Goal: Obtain resource: Download file/media

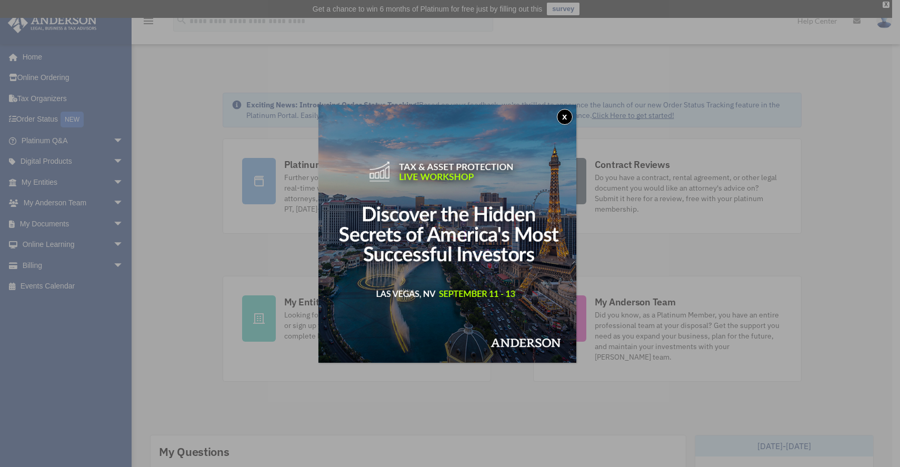
click at [571, 114] on button "x" at bounding box center [565, 117] width 16 height 16
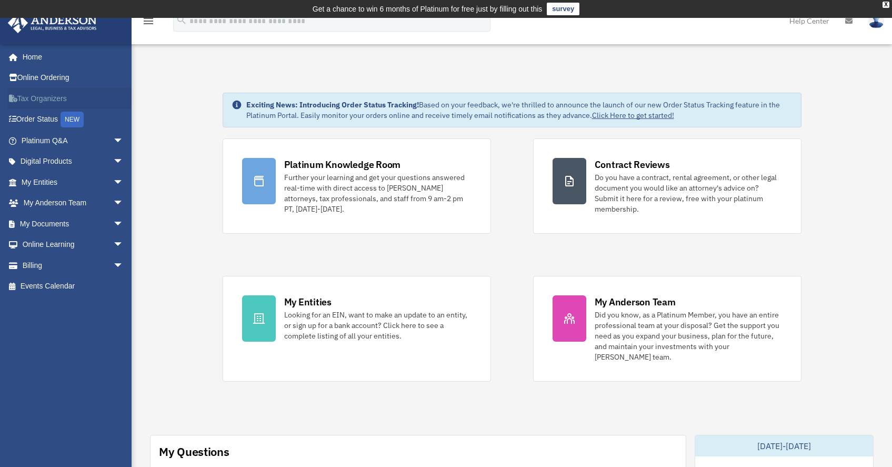
click at [46, 100] on link "Tax Organizers" at bounding box center [73, 98] width 132 height 21
click at [113, 221] on span "arrow_drop_down" at bounding box center [123, 224] width 21 height 22
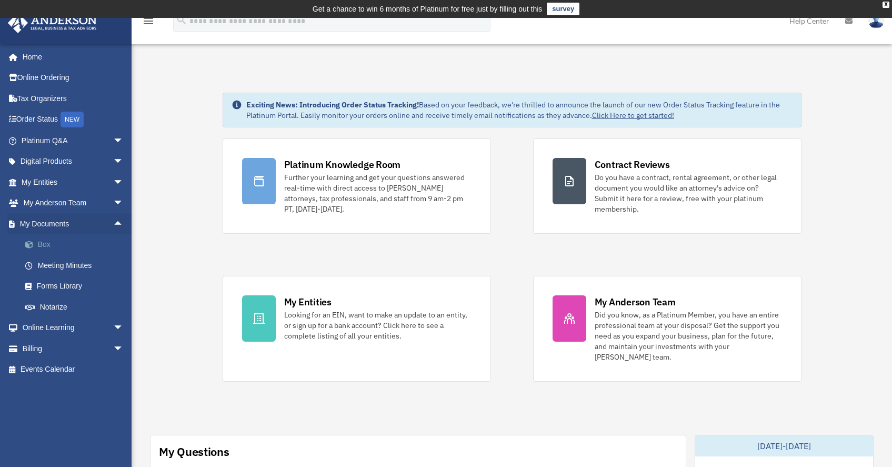
click at [45, 240] on link "Box" at bounding box center [77, 244] width 125 height 21
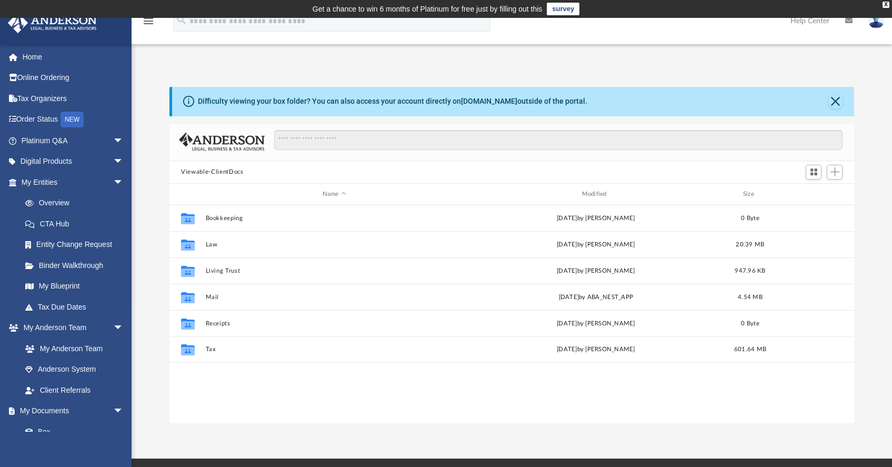
scroll to position [231, 676]
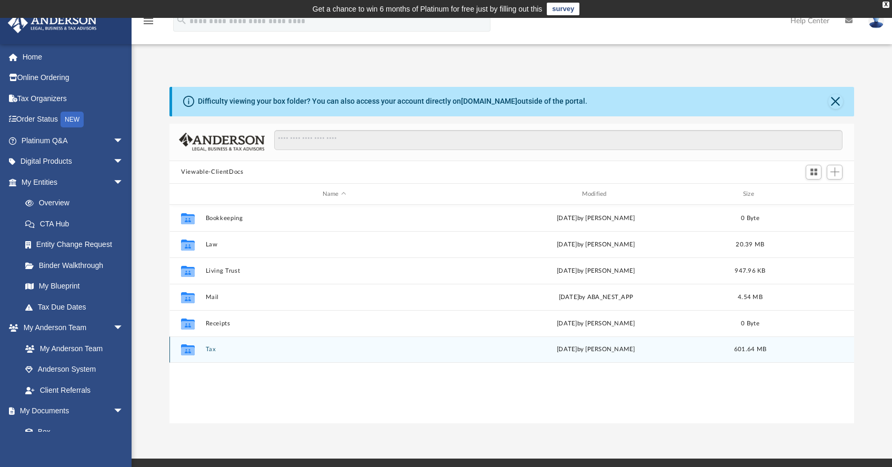
click at [204, 349] on div "Collaborated Folder Tax Tue Aug 19 2025 by Jasmine Splunge 601.64 MB" at bounding box center [511, 349] width 684 height 26
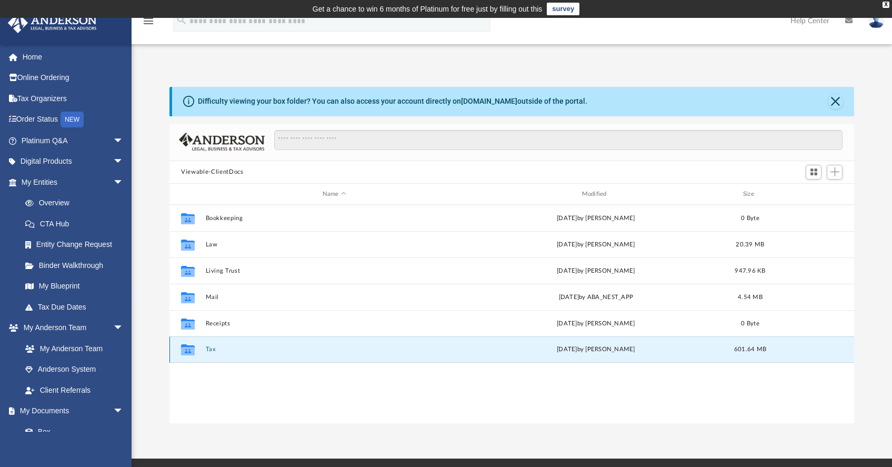
click at [204, 349] on div "Collaborated Folder Tax Tue Aug 19 2025 by Jasmine Splunge 601.64 MB" at bounding box center [511, 349] width 684 height 26
click at [204, 349] on div "Collaborated Folder Tax [DATE] by [PERSON_NAME] 601.64 MB" at bounding box center [511, 349] width 684 height 26
click at [190, 350] on icon "grid" at bounding box center [188, 351] width 14 height 8
click at [186, 347] on icon "grid" at bounding box center [188, 351] width 14 height 8
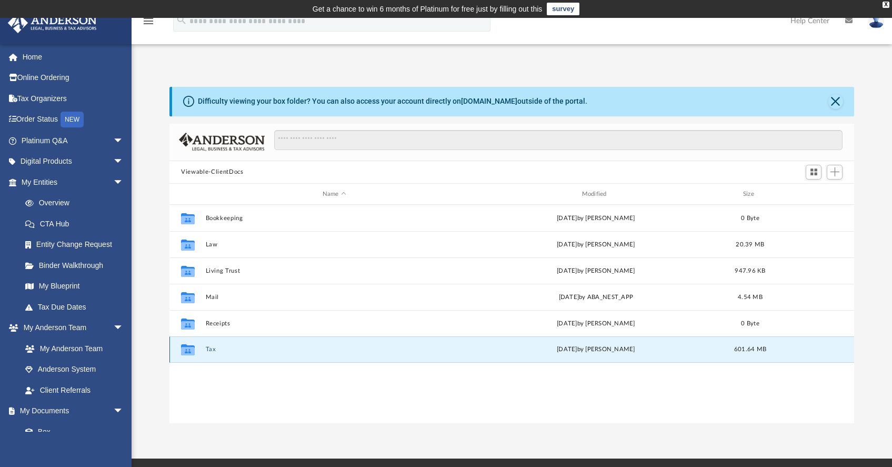
click at [186, 347] on icon "grid" at bounding box center [188, 351] width 14 height 8
click at [609, 350] on div "Tue Aug 19 2025 by Jasmine Splunge" at bounding box center [595, 349] width 257 height 9
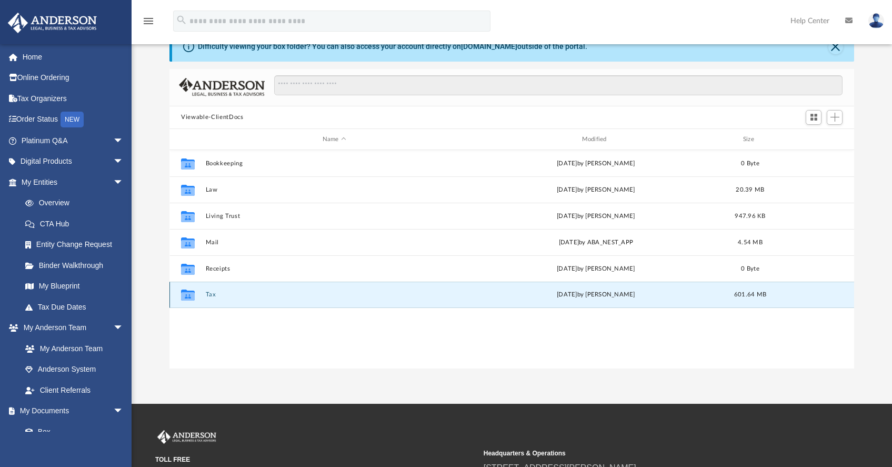
scroll to position [55, 0]
click at [272, 295] on button "Tax" at bounding box center [334, 294] width 257 height 7
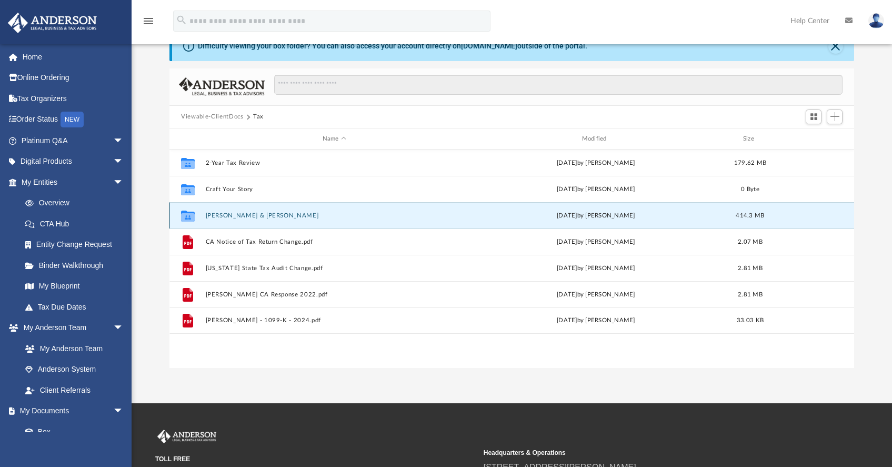
click at [241, 214] on button "[PERSON_NAME] & [PERSON_NAME]" at bounding box center [334, 215] width 257 height 7
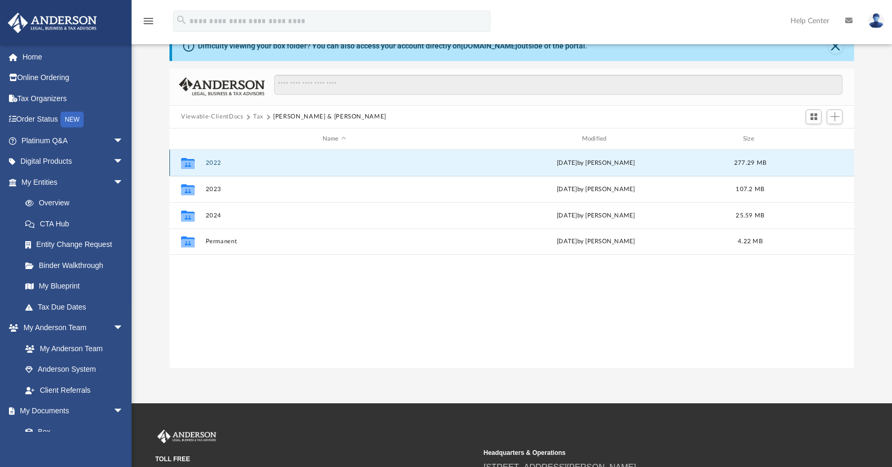
click at [224, 164] on button "2022" at bounding box center [334, 162] width 257 height 7
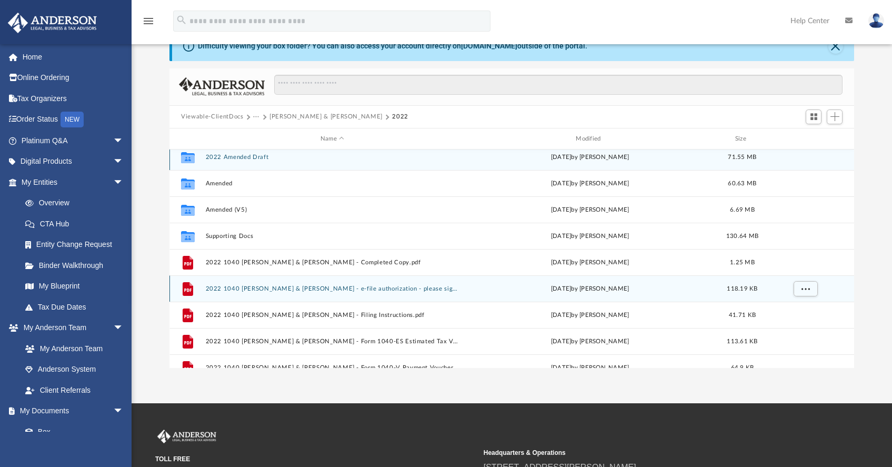
scroll to position [6, 0]
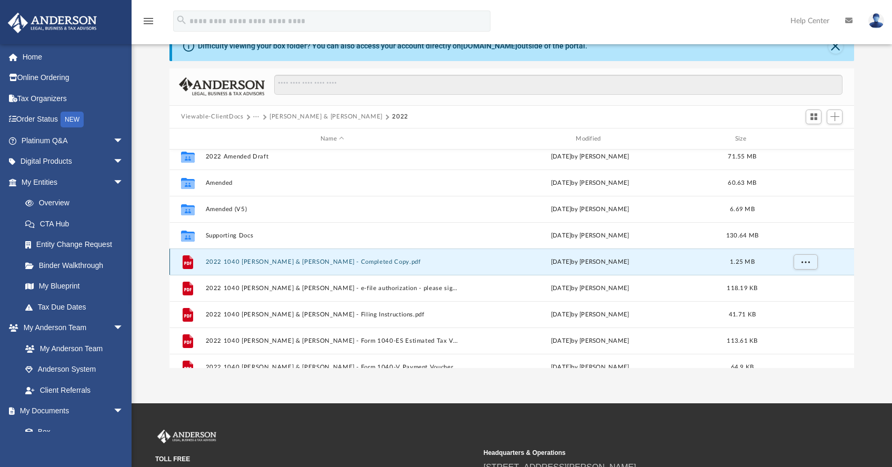
click at [336, 260] on button "2022 1040 Piontek, David & Victoria - Completed Copy.pdf" at bounding box center [332, 261] width 253 height 7
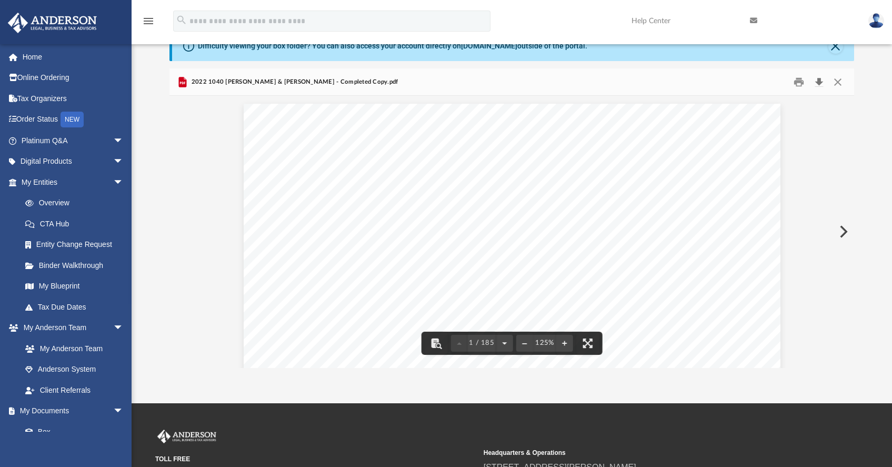
click at [817, 79] on button "Download" at bounding box center [818, 82] width 19 height 16
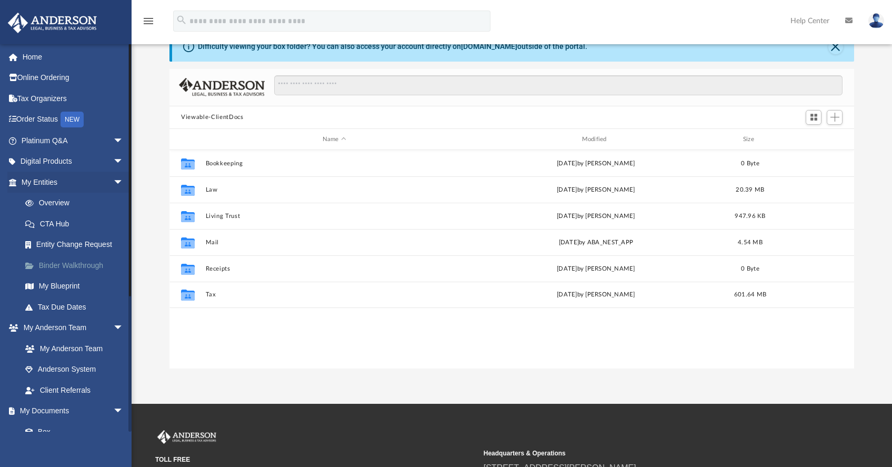
scroll to position [55, 0]
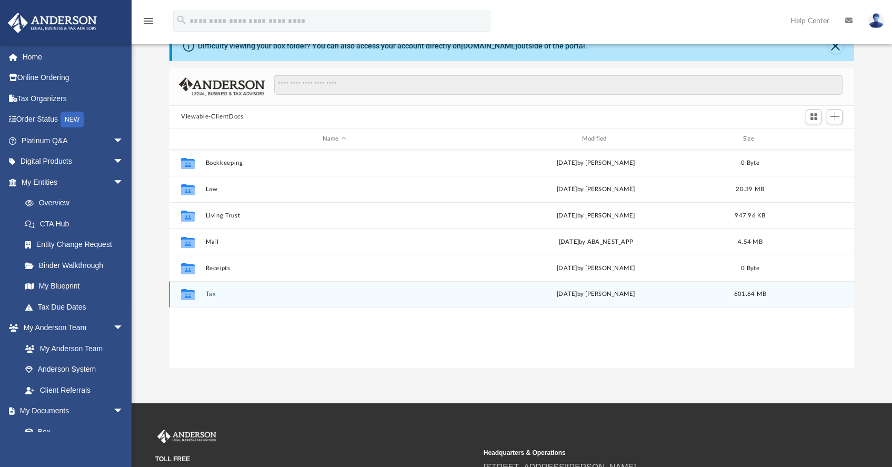
click at [226, 295] on button "Tax" at bounding box center [334, 294] width 257 height 7
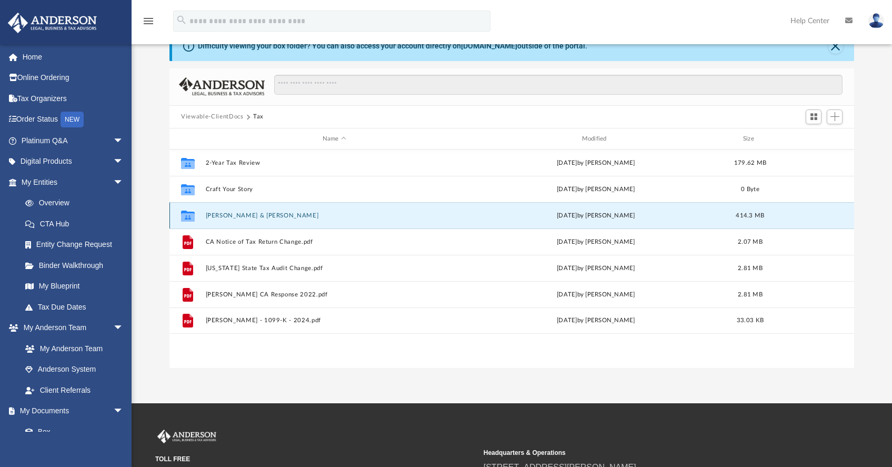
click at [249, 212] on button "Piontek, David & Victoria" at bounding box center [334, 215] width 257 height 7
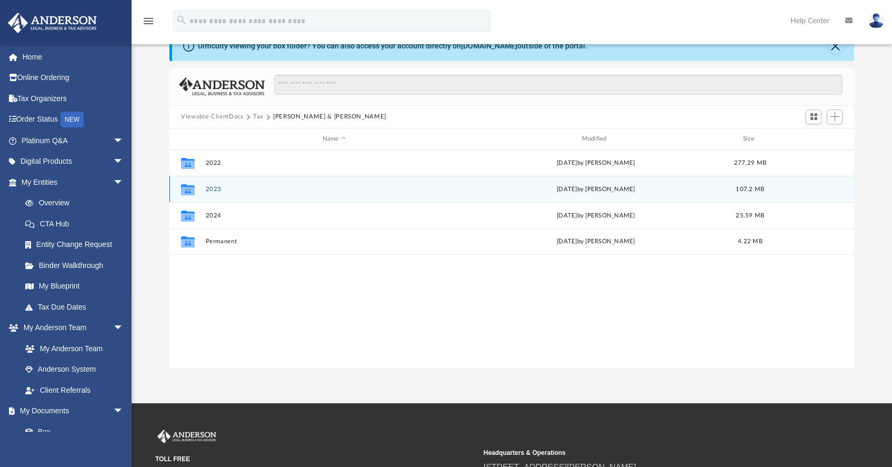
click at [211, 190] on button "2023" at bounding box center [334, 189] width 257 height 7
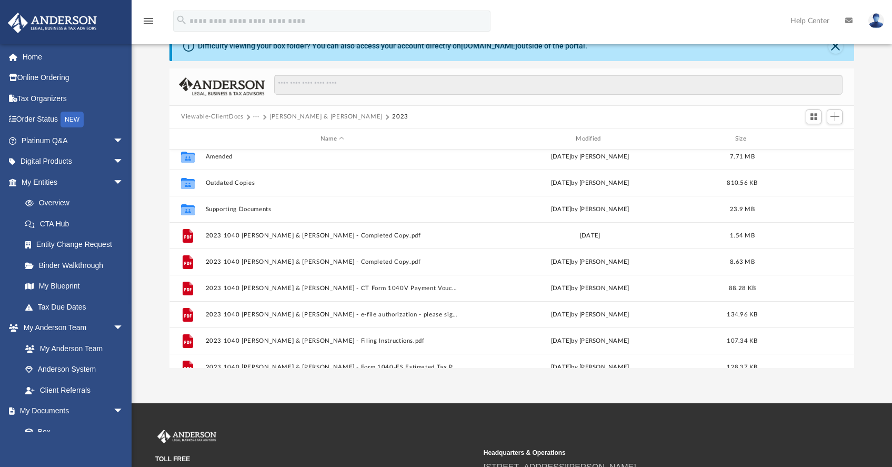
scroll to position [0, 0]
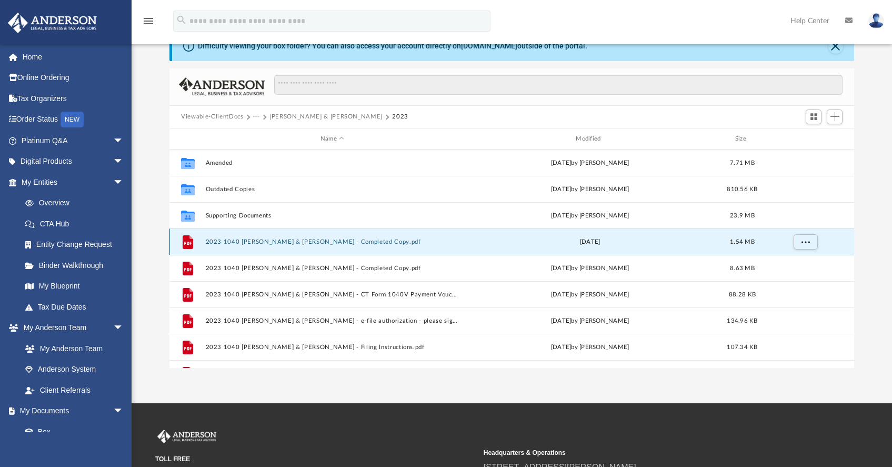
click at [266, 244] on button "2023 1040 Piontek, David & Victoria - Completed Copy.pdf" at bounding box center [332, 241] width 253 height 7
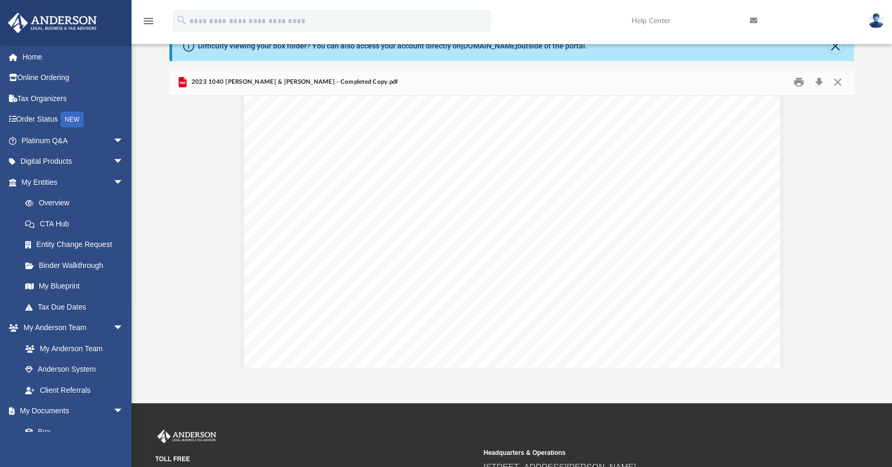
scroll to position [17738, 0]
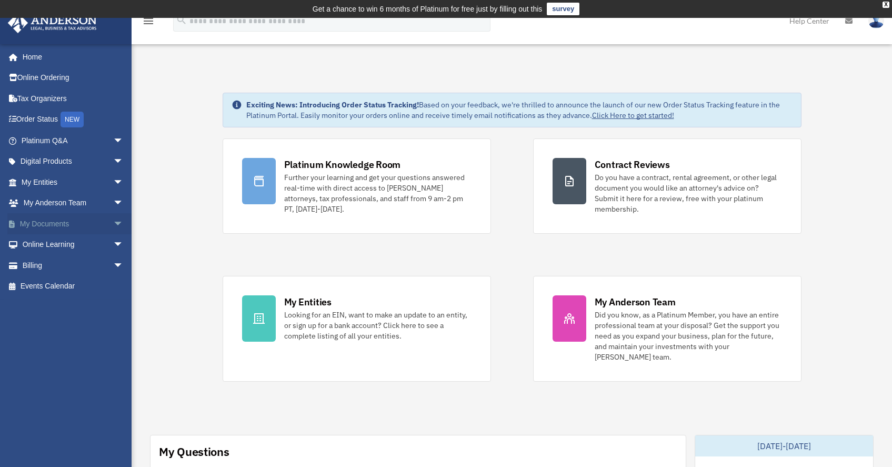
click at [71, 221] on link "My Documents arrow_drop_down" at bounding box center [73, 223] width 132 height 21
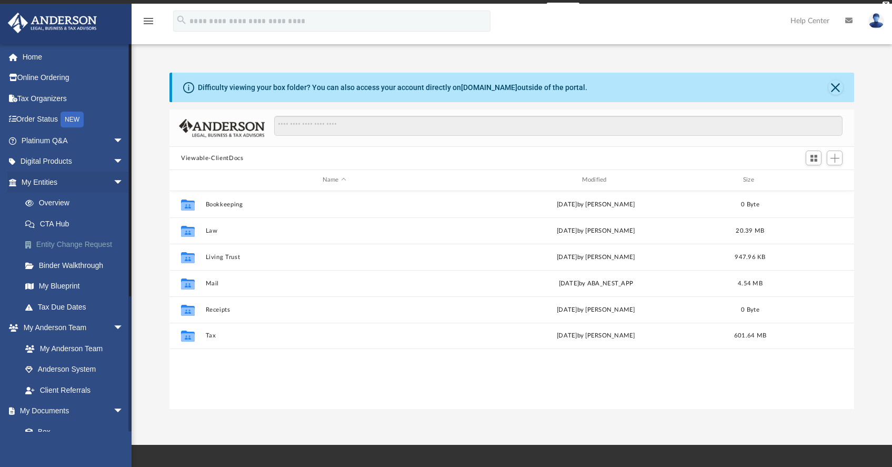
scroll to position [231, 676]
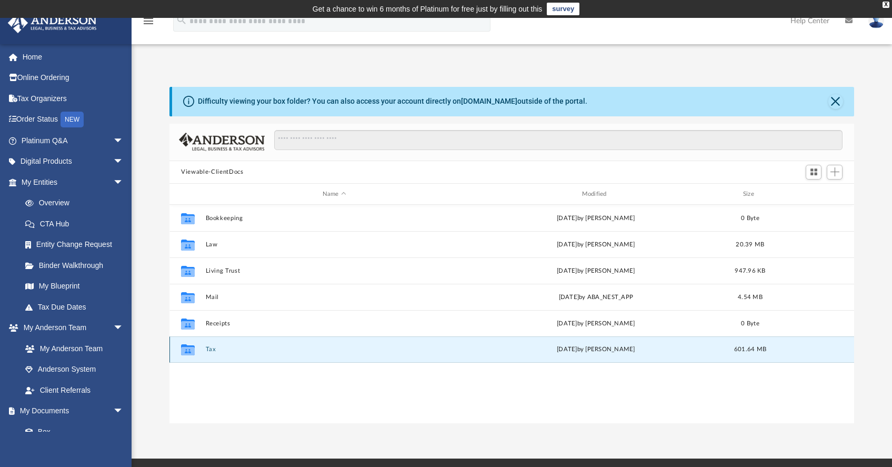
click at [274, 350] on button "Tax" at bounding box center [334, 349] width 257 height 7
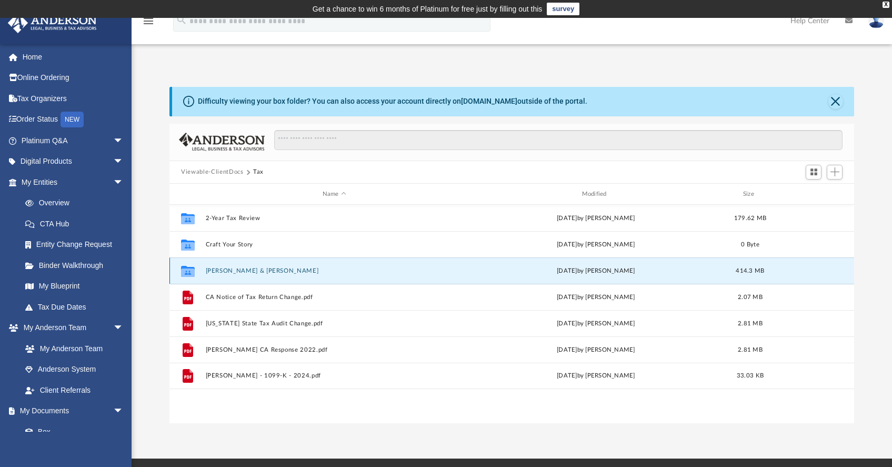
click at [255, 271] on button "Piontek, David & Victoria" at bounding box center [334, 270] width 257 height 7
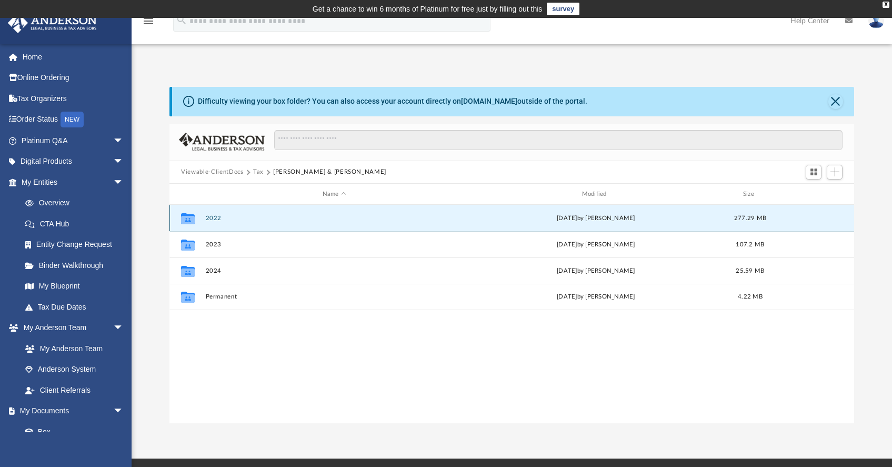
click at [251, 219] on button "2022" at bounding box center [334, 218] width 257 height 7
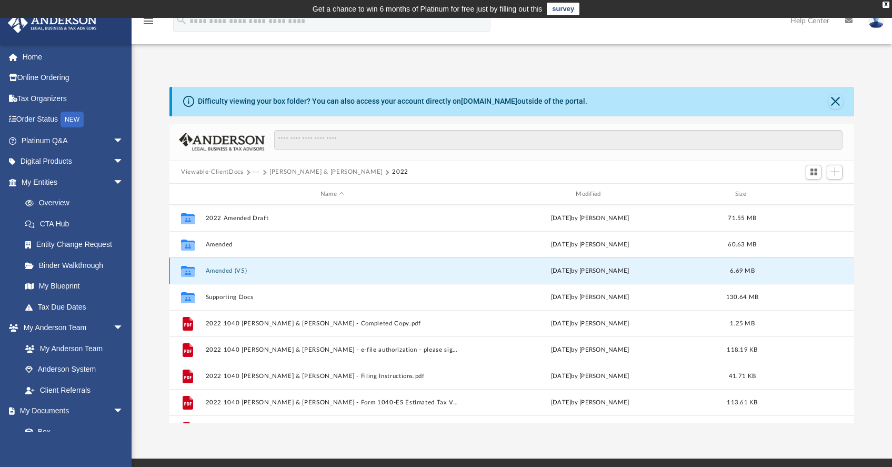
click at [229, 270] on button "Amended (V5)" at bounding box center [332, 270] width 253 height 7
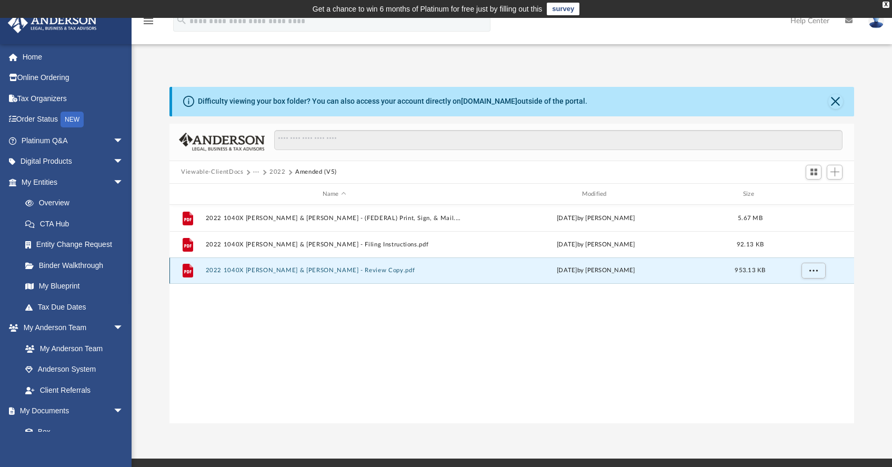
click at [306, 267] on button "2022 1040X Piontek, David & Victoria - Review Copy.pdf" at bounding box center [334, 270] width 257 height 7
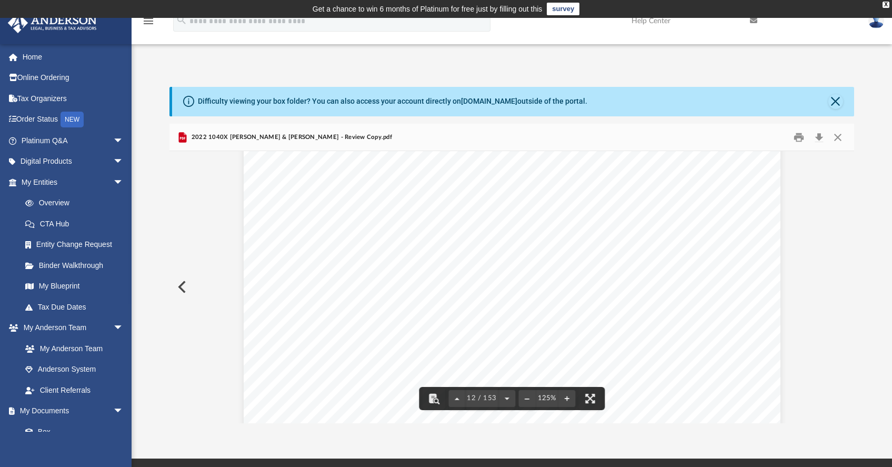
scroll to position [7962, 0]
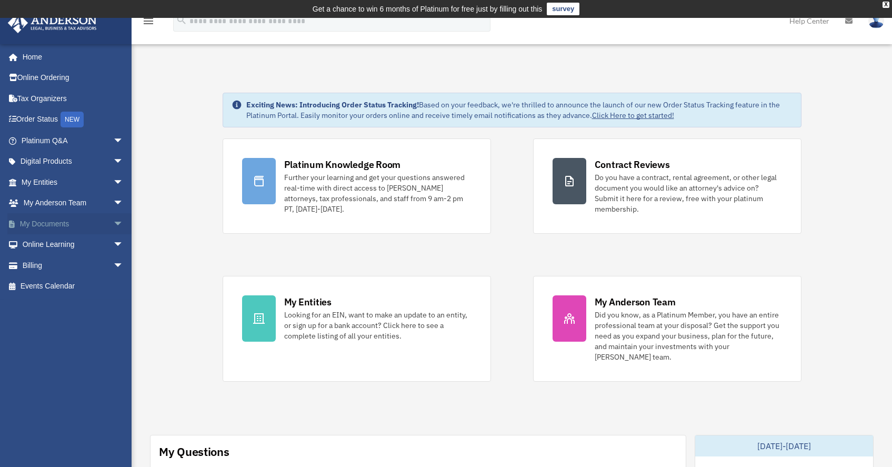
click at [69, 222] on link "My Documents arrow_drop_down" at bounding box center [73, 223] width 132 height 21
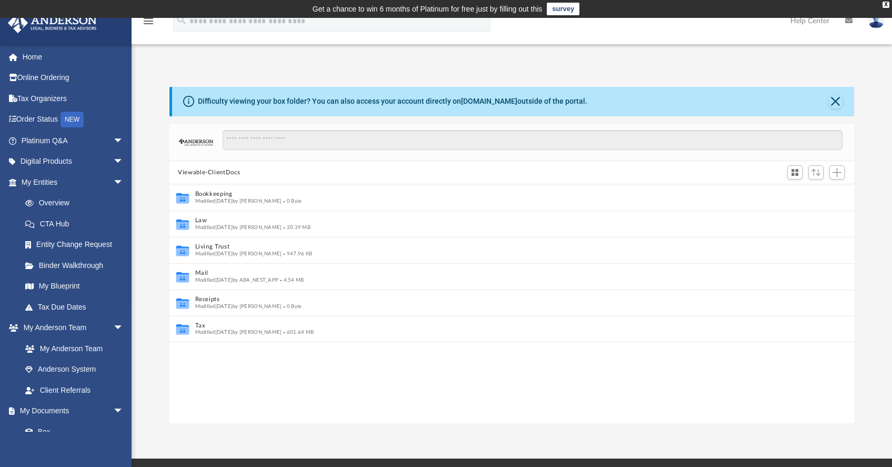
scroll to position [8, 8]
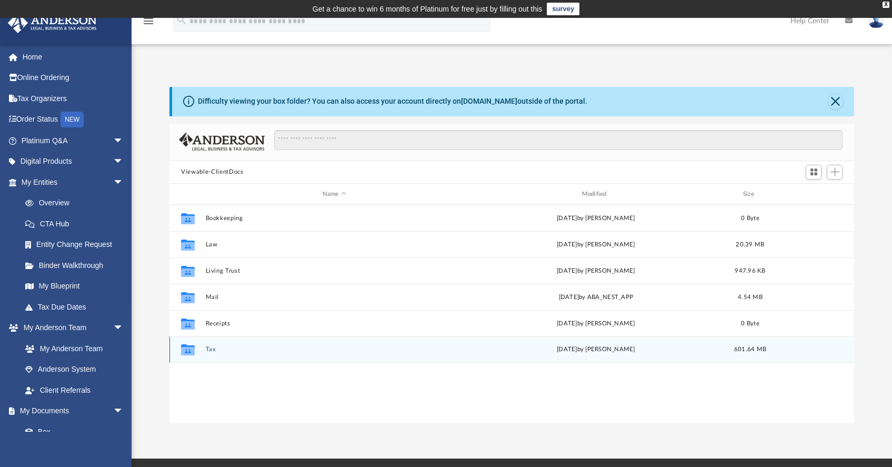
click at [231, 349] on button "Tax" at bounding box center [334, 349] width 257 height 7
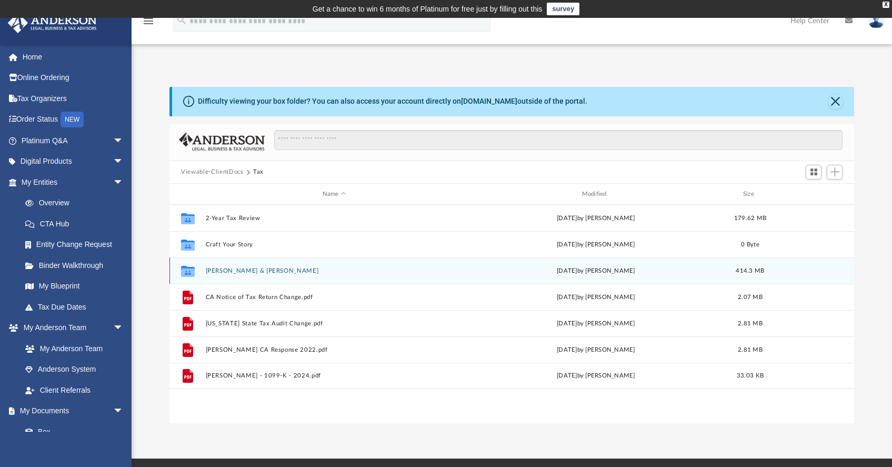
click at [260, 265] on div "Collaborated Folder [PERSON_NAME] & [PERSON_NAME][DATE] by [PERSON_NAME] 414.3 …" at bounding box center [511, 270] width 684 height 26
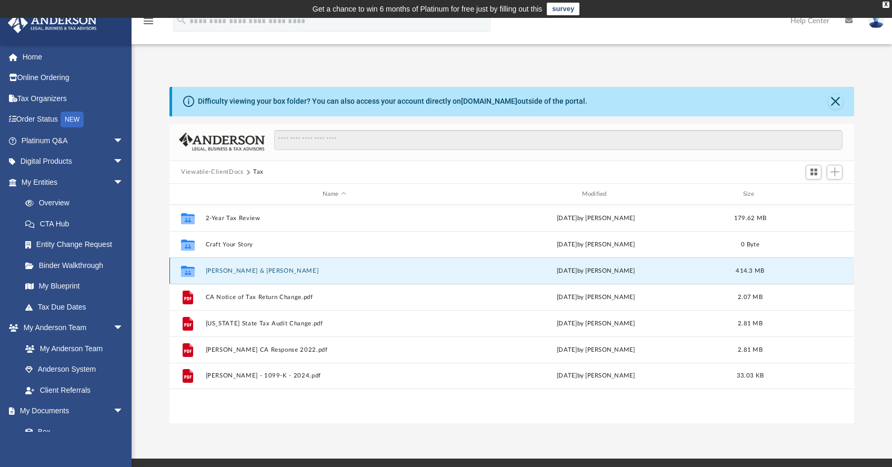
click at [259, 270] on button "Piontek, David & Victoria" at bounding box center [334, 270] width 257 height 7
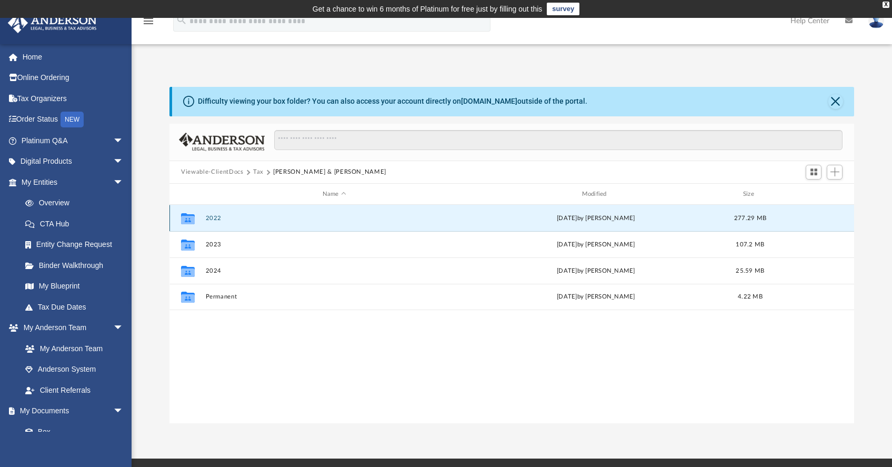
click at [215, 218] on button "2022" at bounding box center [334, 218] width 257 height 7
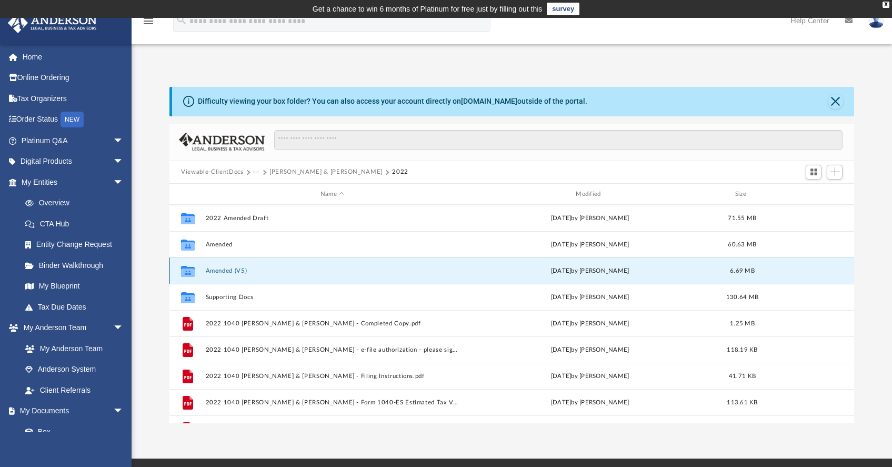
click at [254, 268] on button "Amended (V5)" at bounding box center [332, 270] width 253 height 7
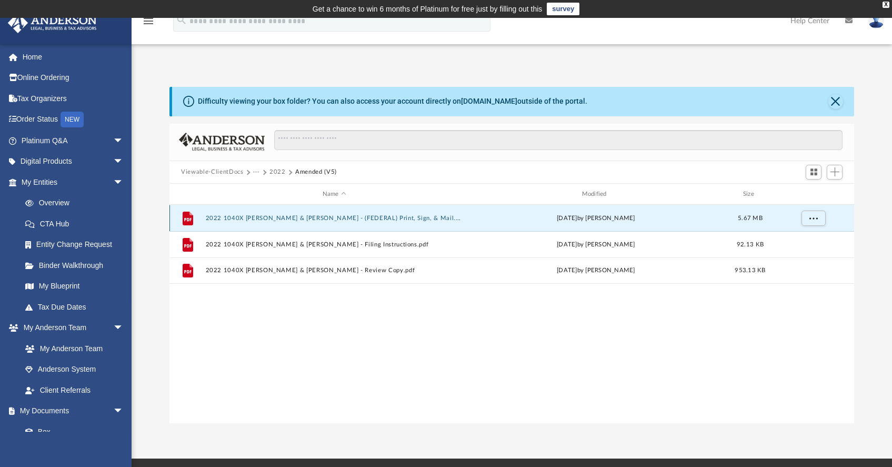
click at [323, 215] on button "2022 1040X Piontek, David & Victoria - (FEDERAL) Print, Sign, & Mail.pdf" at bounding box center [334, 218] width 257 height 7
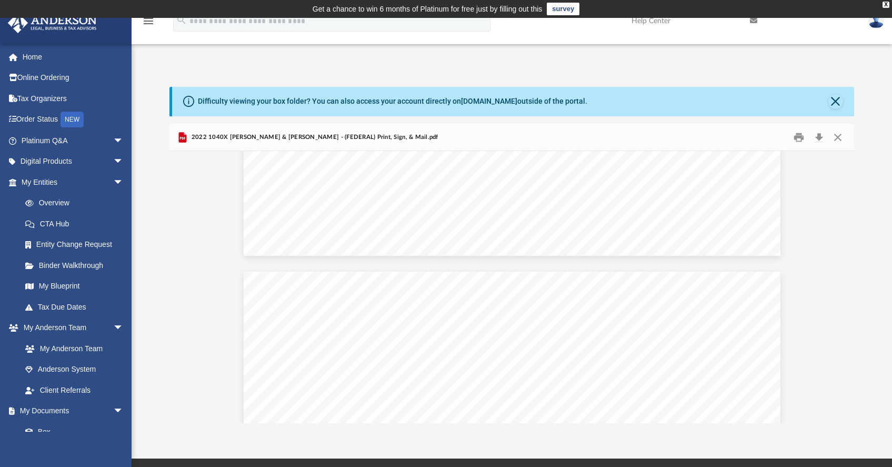
scroll to position [2002, 0]
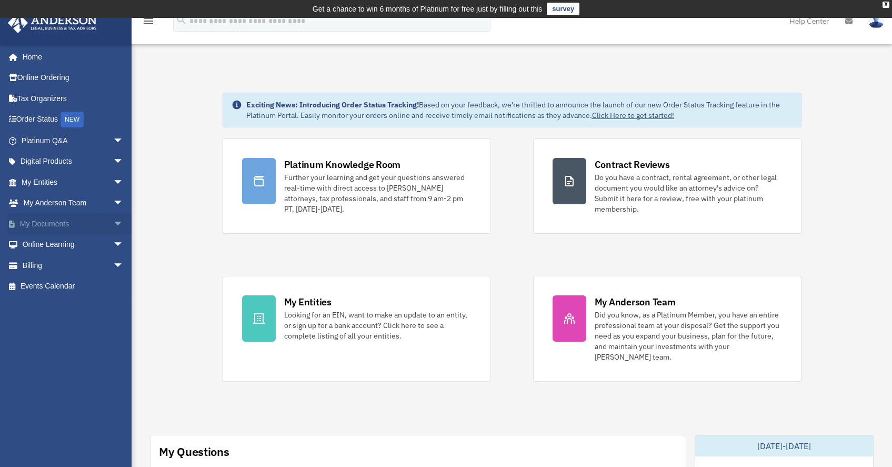
click at [61, 227] on link "My Documents arrow_drop_down" at bounding box center [73, 223] width 132 height 21
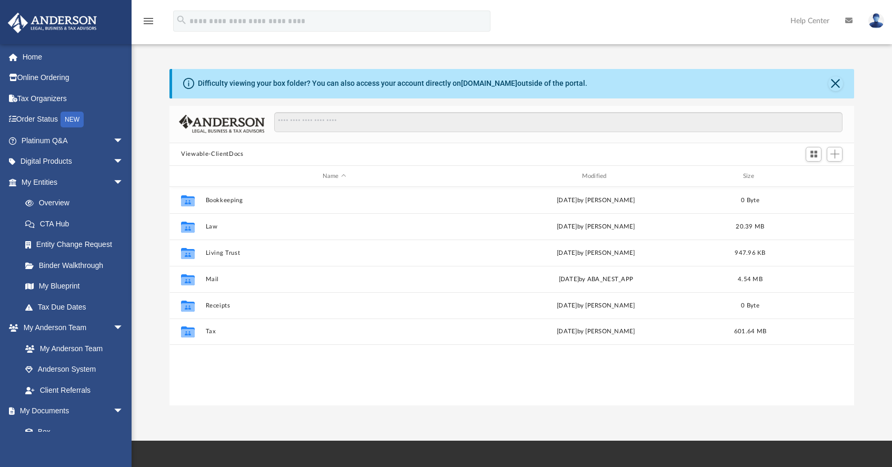
scroll to position [231, 676]
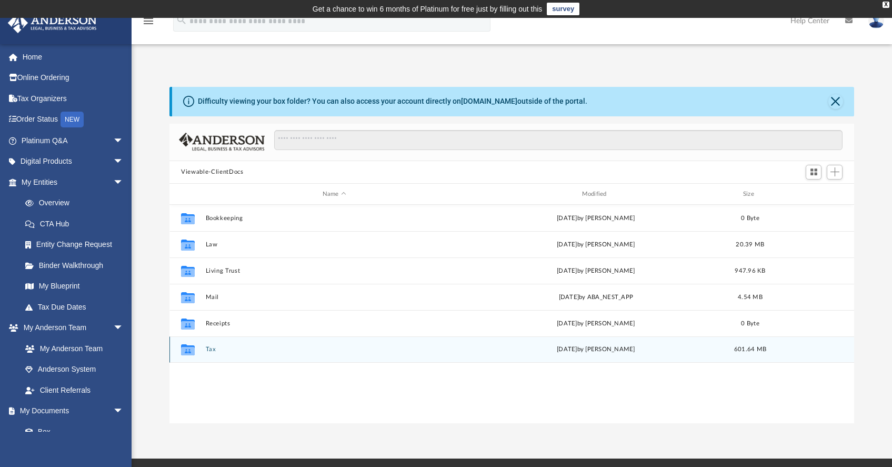
click at [309, 347] on button "Tax" at bounding box center [334, 349] width 257 height 7
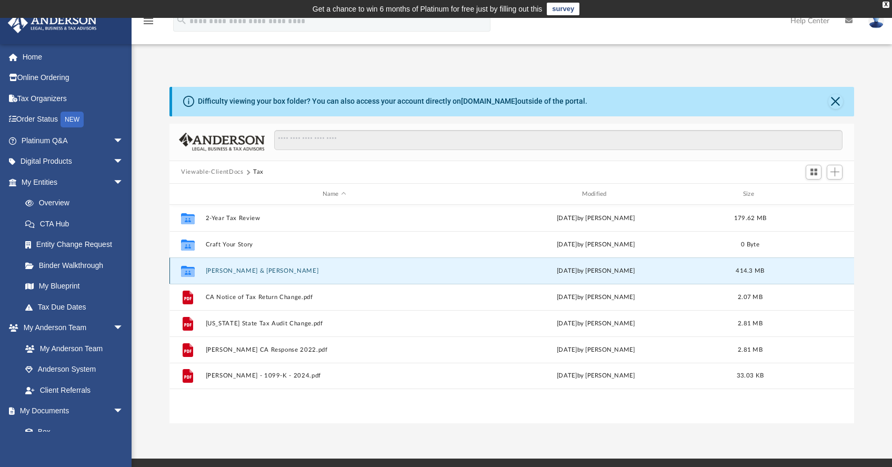
click at [274, 271] on button "[PERSON_NAME] & [PERSON_NAME]" at bounding box center [334, 270] width 257 height 7
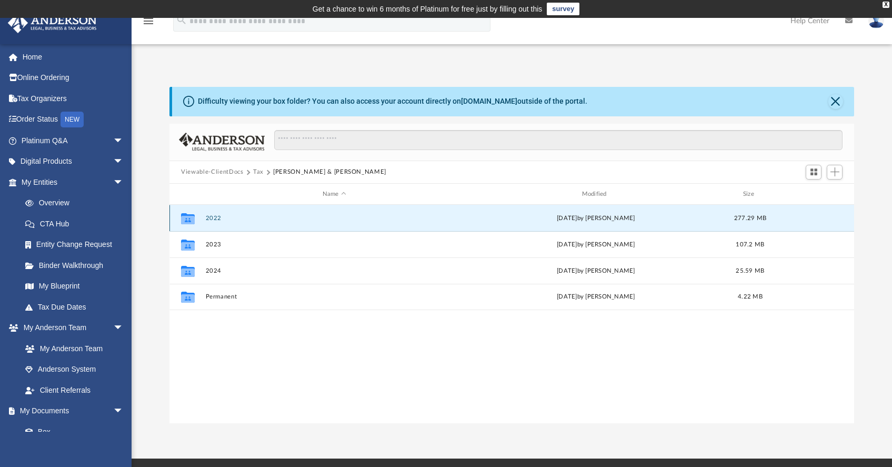
click at [266, 219] on button "2022" at bounding box center [334, 218] width 257 height 7
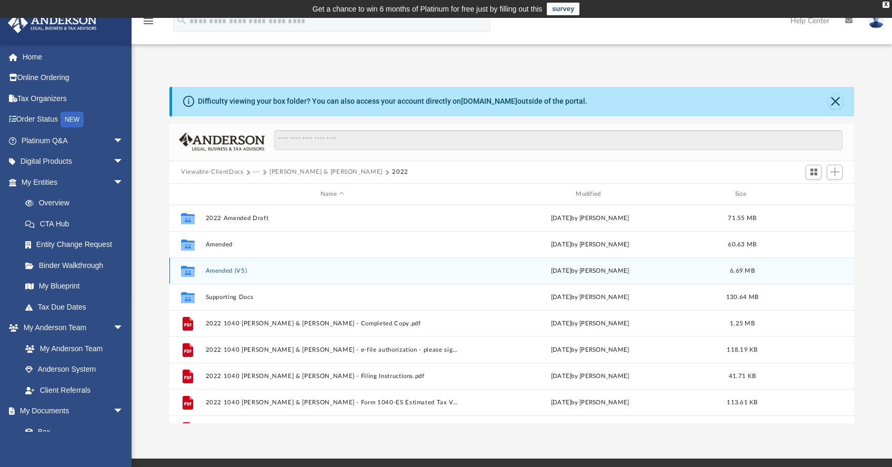
click at [245, 272] on button "Amended (V5)" at bounding box center [332, 270] width 253 height 7
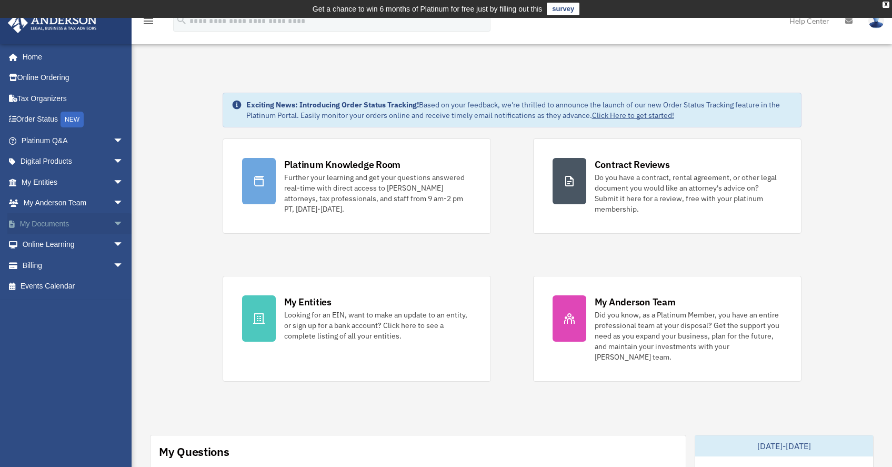
click at [65, 218] on link "My Documents arrow_drop_down" at bounding box center [73, 223] width 132 height 21
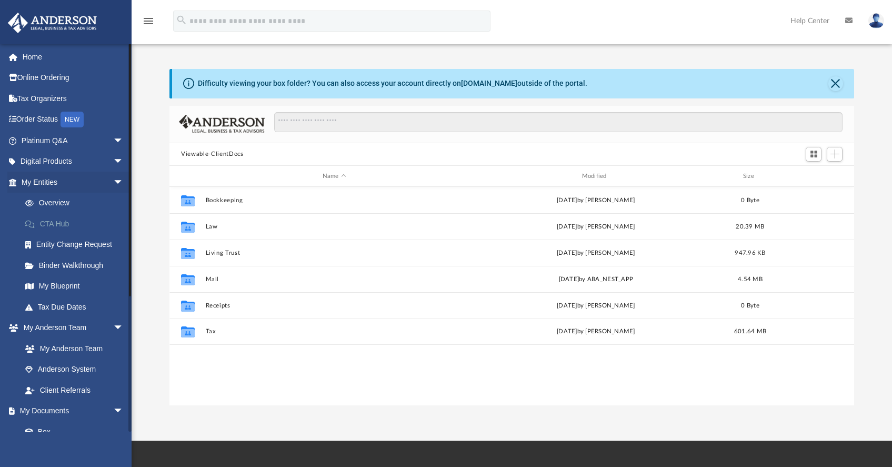
scroll to position [231, 676]
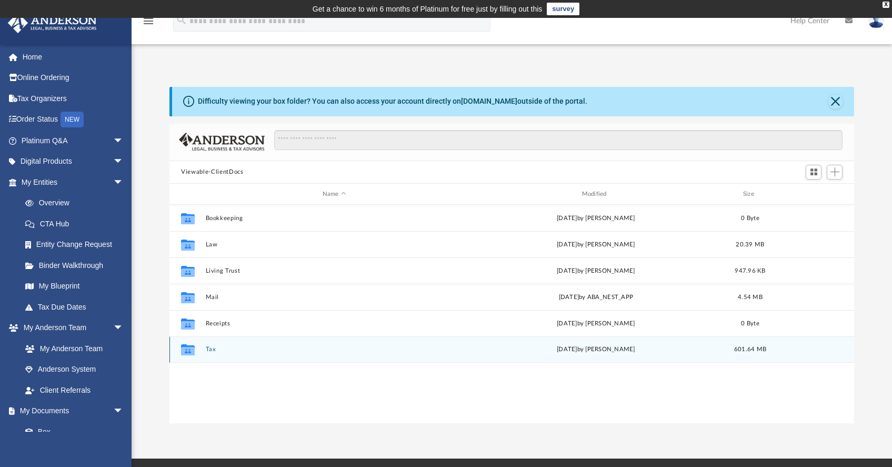
click at [334, 354] on div "Collaborated Folder Tax [DATE] by [PERSON_NAME] 601.64 MB" at bounding box center [511, 349] width 684 height 26
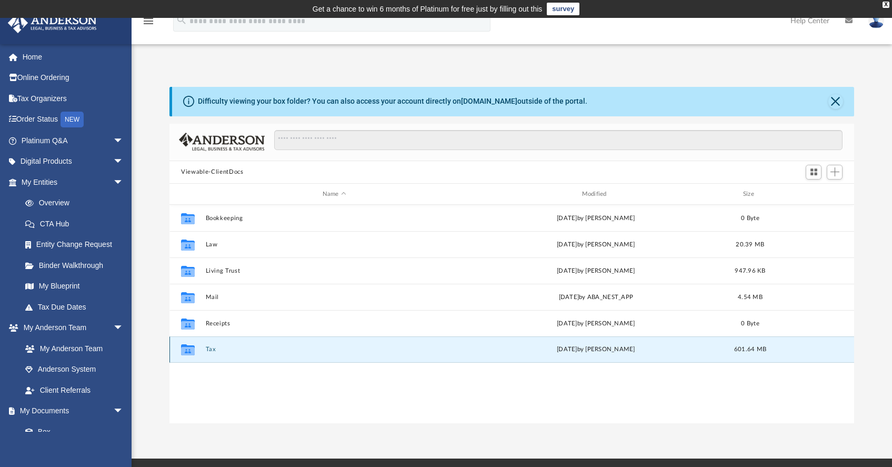
click at [327, 349] on button "Tax" at bounding box center [334, 349] width 257 height 7
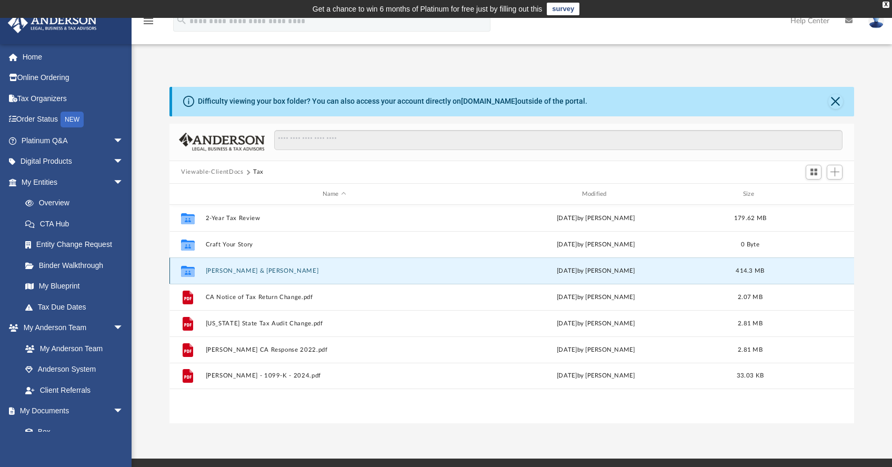
click at [265, 271] on button "[PERSON_NAME] & [PERSON_NAME]" at bounding box center [334, 270] width 257 height 7
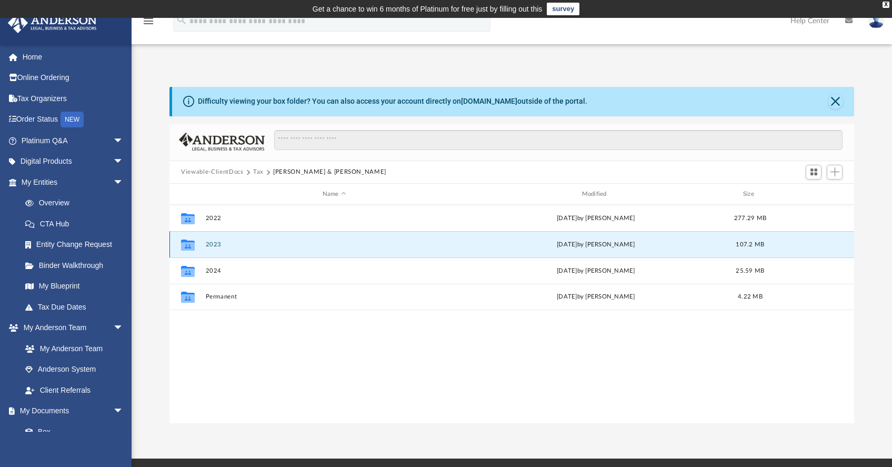
click at [233, 245] on button "2023" at bounding box center [334, 244] width 257 height 7
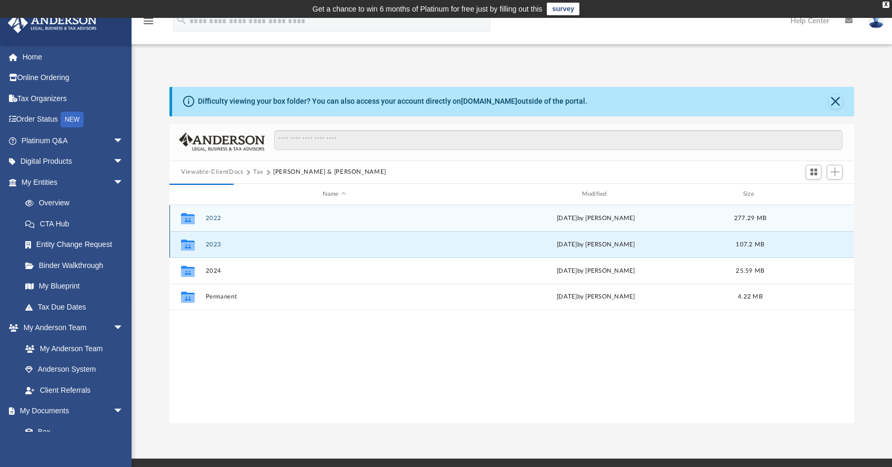
click at [394, 246] on button "2023" at bounding box center [334, 244] width 257 height 7
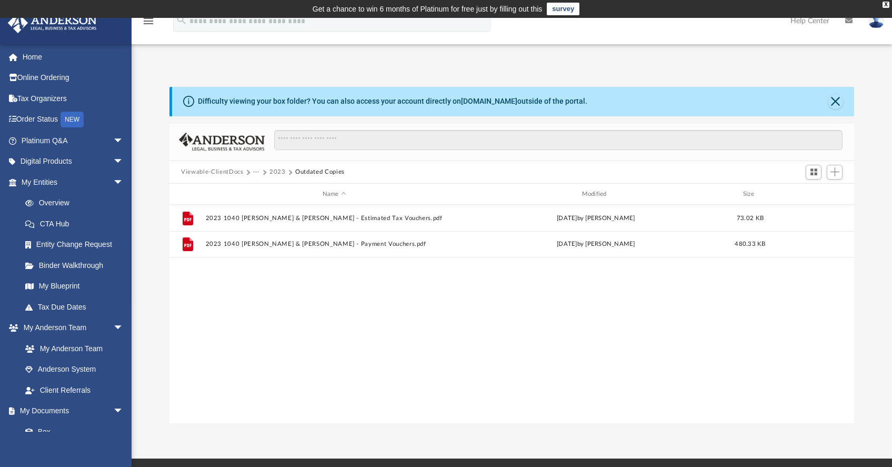
click at [277, 172] on button "2023" at bounding box center [277, 171] width 16 height 9
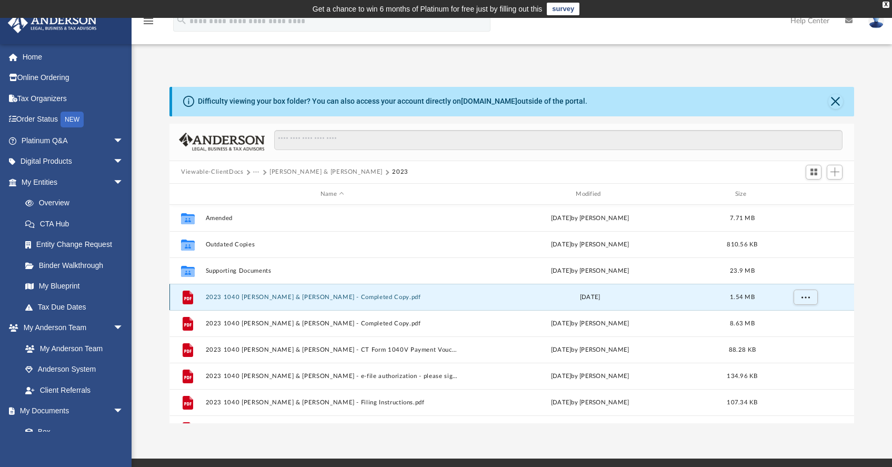
click at [318, 298] on button "2023 1040 [PERSON_NAME] & [PERSON_NAME] - Completed Copy.pdf" at bounding box center [332, 297] width 253 height 7
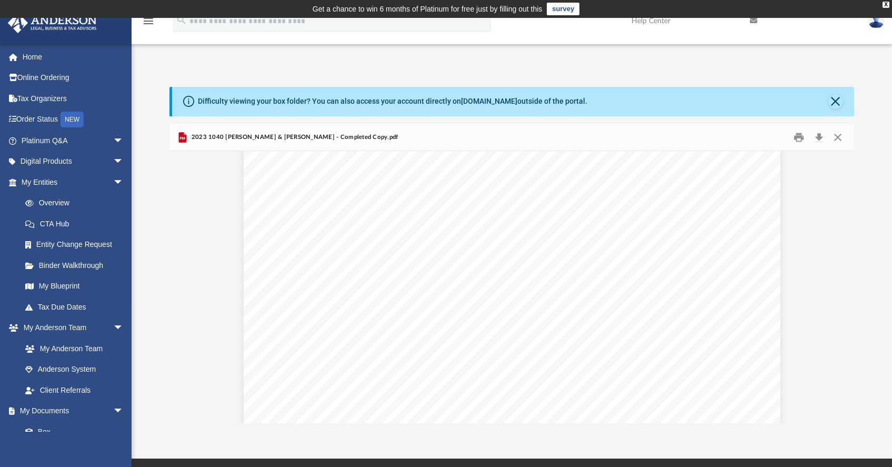
scroll to position [17814, 0]
